Goal: Navigation & Orientation: Find specific page/section

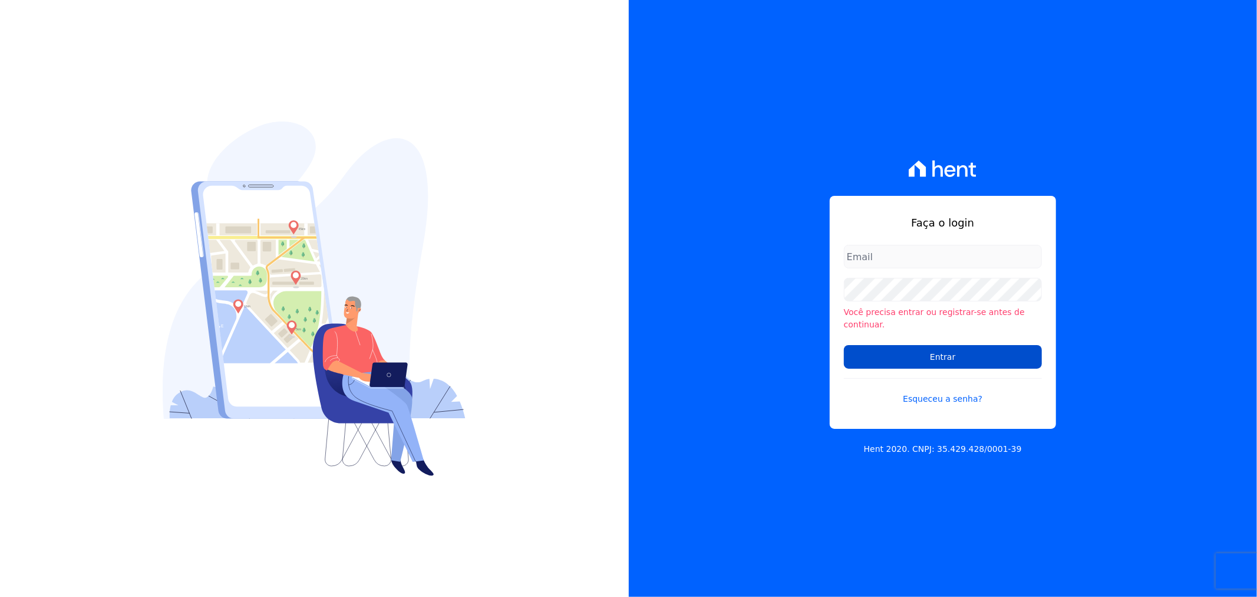
type input "[EMAIL_ADDRESS][PERSON_NAME][DOMAIN_NAME]"
click at [903, 354] on input "Entrar" at bounding box center [943, 357] width 198 height 24
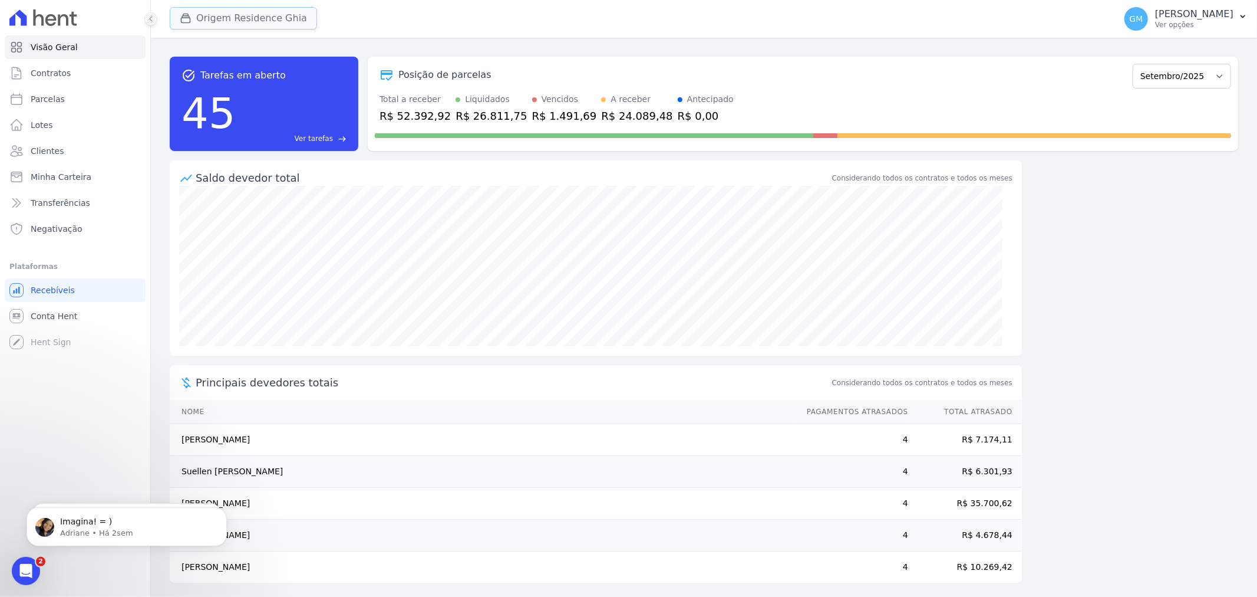
click at [262, 12] on button "Origem Residence Ghia" at bounding box center [243, 18] width 147 height 22
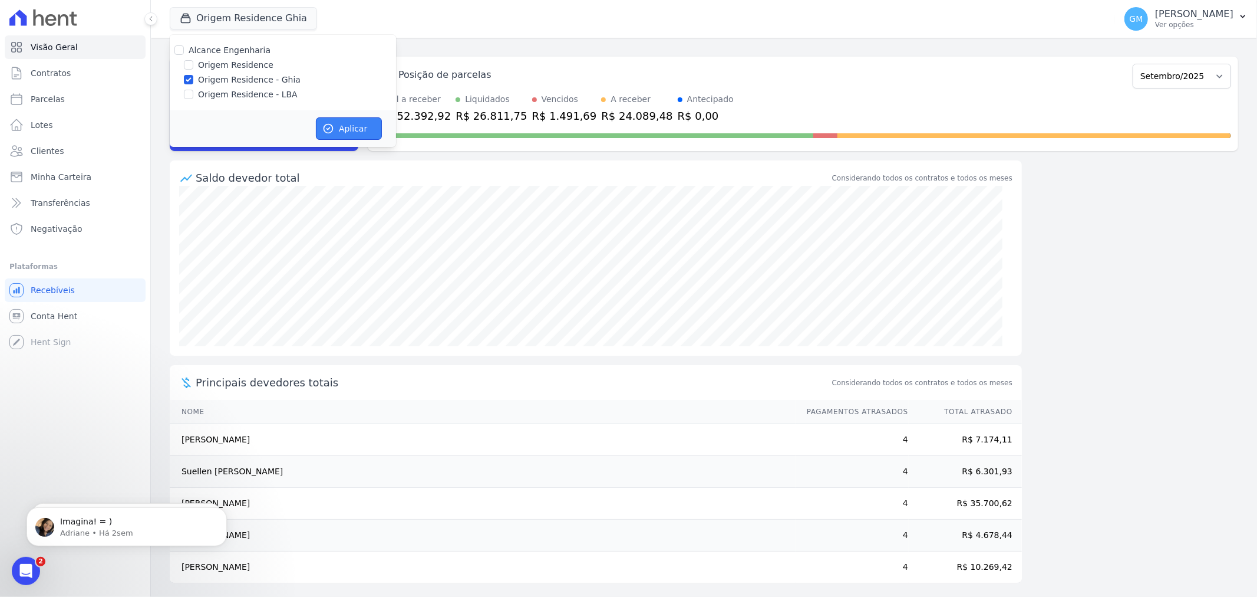
click at [337, 126] on button "Aplicar" at bounding box center [349, 128] width 66 height 22
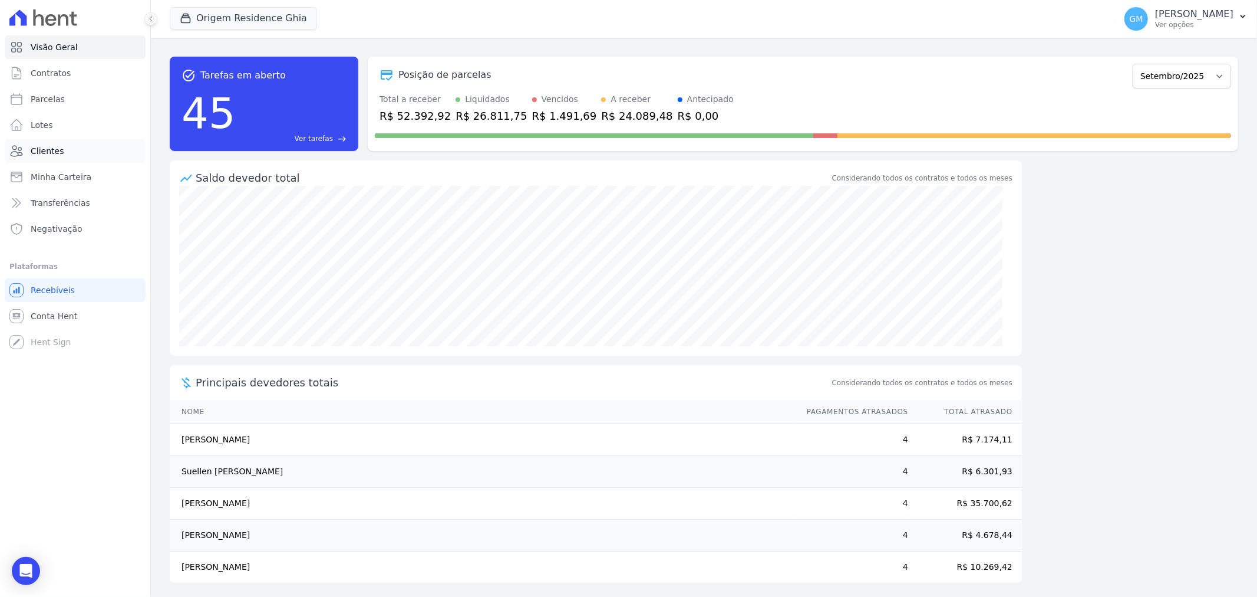
click at [36, 149] on span "Clientes" at bounding box center [47, 151] width 33 height 12
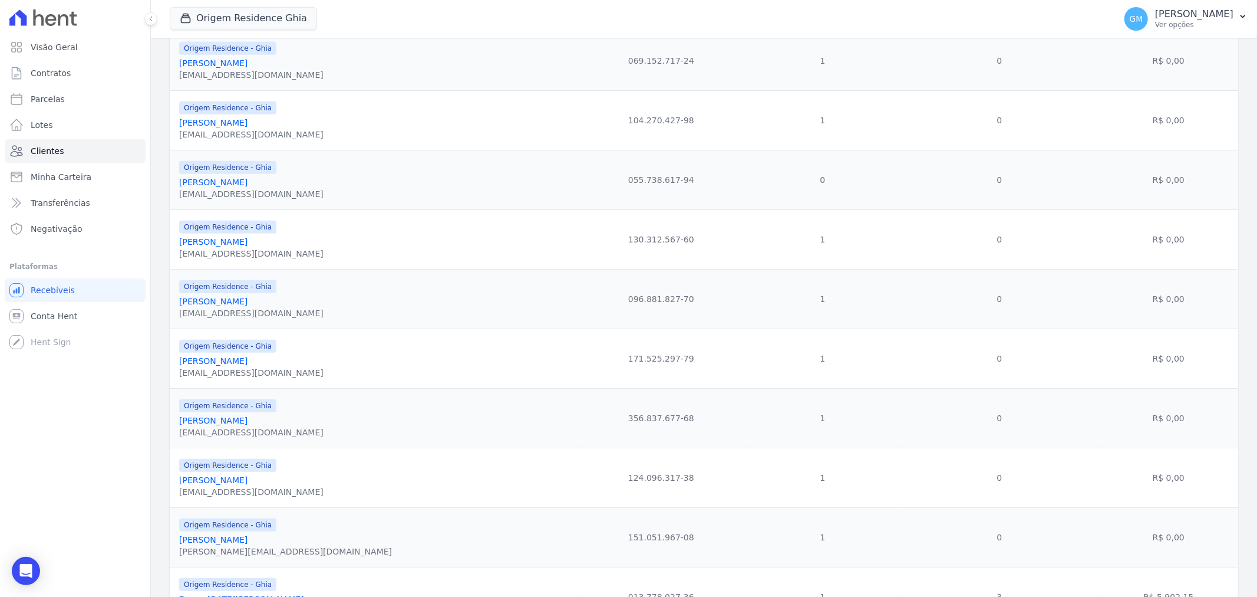
scroll to position [1170, 0]
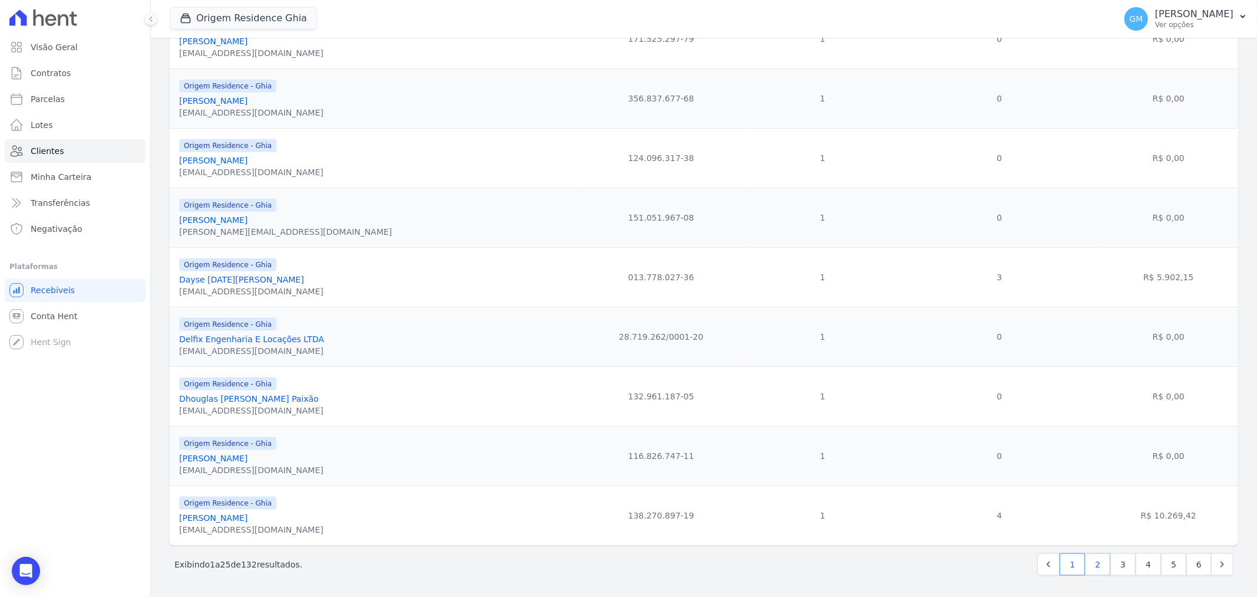
click at [1099, 567] on link "2" at bounding box center [1097, 564] width 25 height 22
